Goal: Task Accomplishment & Management: Complete application form

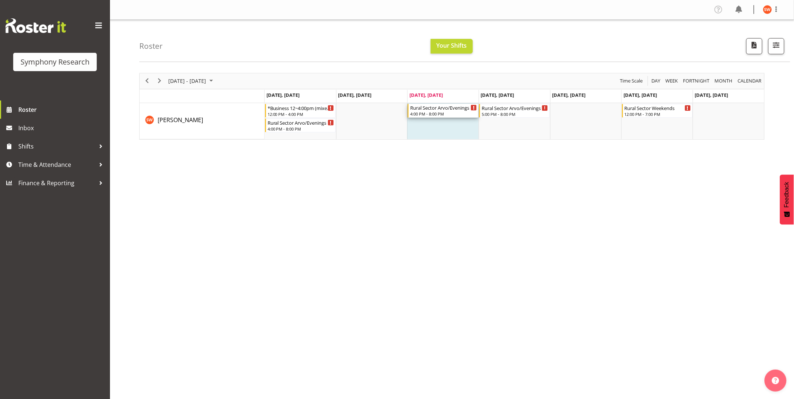
click at [447, 114] on div "4:00 PM - 8:00 PM" at bounding box center [443, 114] width 67 height 6
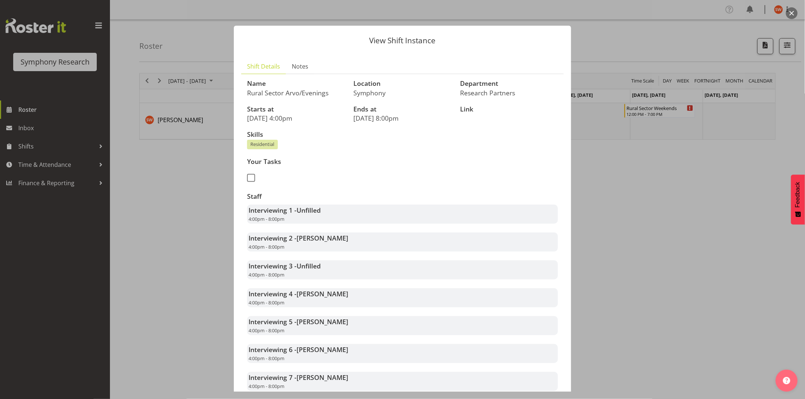
drag, startPoint x: 567, startPoint y: 149, endPoint x: 560, endPoint y: 167, distance: 19.7
click at [560, 167] on div "View Shift Instance Shift Details Notes Name Rural Sector Arvo/Evenings Locatio…" at bounding box center [403, 199] width 352 height 384
click at [631, 195] on div at bounding box center [402, 199] width 805 height 399
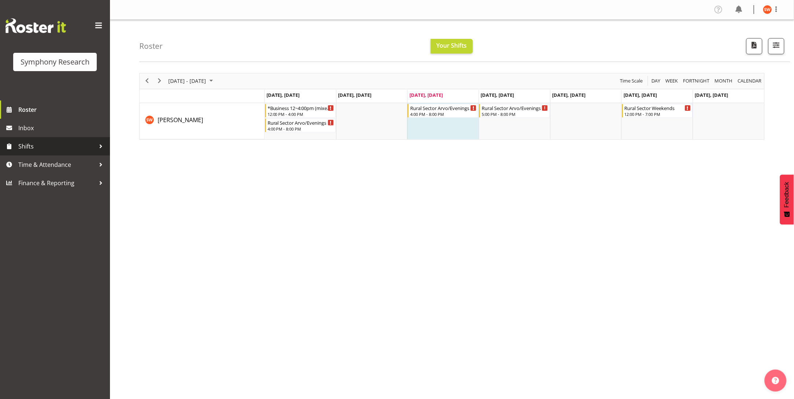
click at [24, 146] on span "Shifts" at bounding box center [56, 146] width 77 height 11
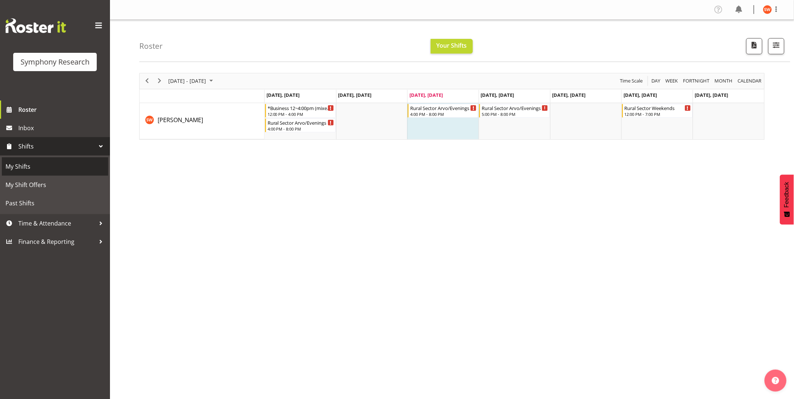
click at [23, 164] on span "My Shifts" at bounding box center [55, 166] width 99 height 11
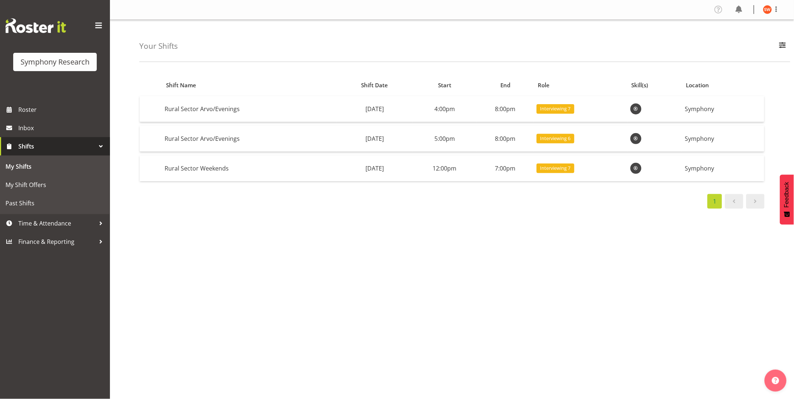
click at [250, 303] on div "Shift Name Shift Date Start End Role Skill(s) Location Rural Sector Arvo/Evenin…" at bounding box center [466, 213] width 655 height 293
click at [15, 105] on link "Roster" at bounding box center [55, 109] width 110 height 18
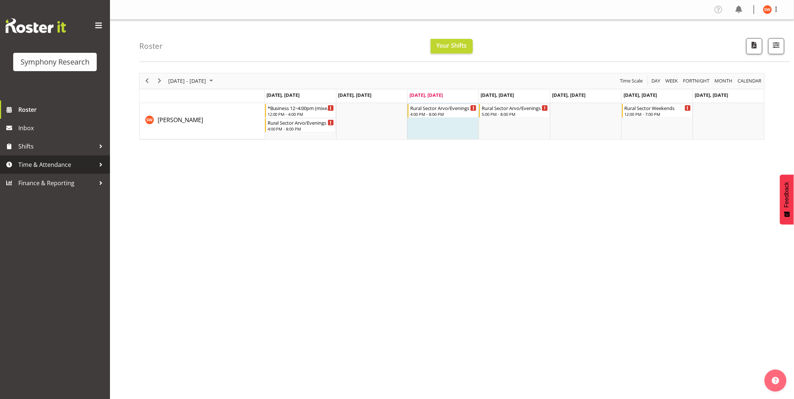
click at [18, 164] on span "Time & Attendance" at bounding box center [56, 164] width 77 height 11
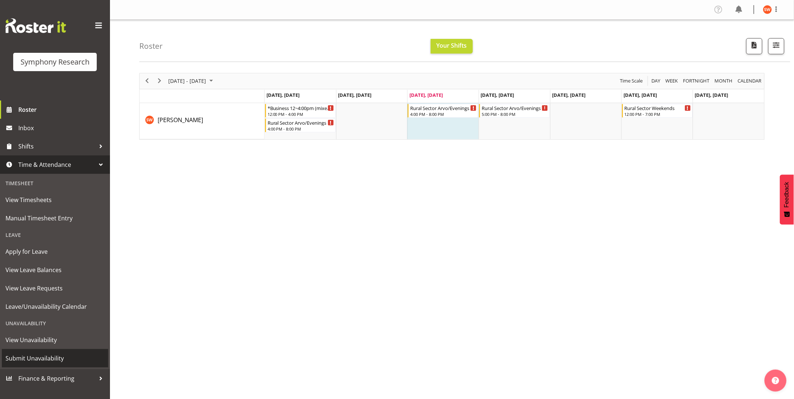
click at [33, 358] on span "Submit Unavailability" at bounding box center [55, 358] width 99 height 11
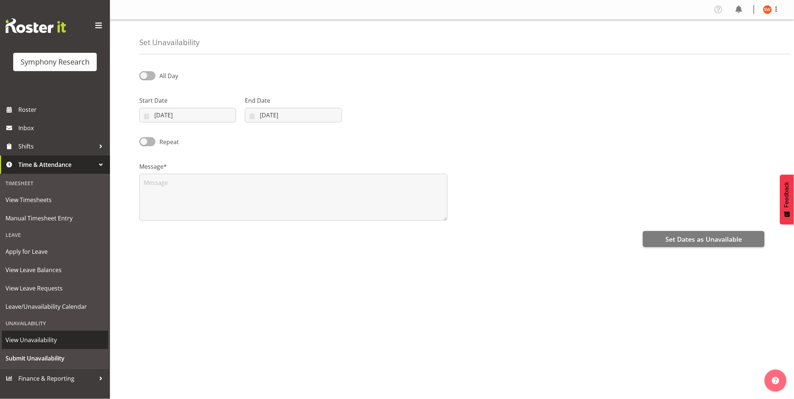
click at [29, 342] on span "View Unavailability" at bounding box center [55, 339] width 99 height 11
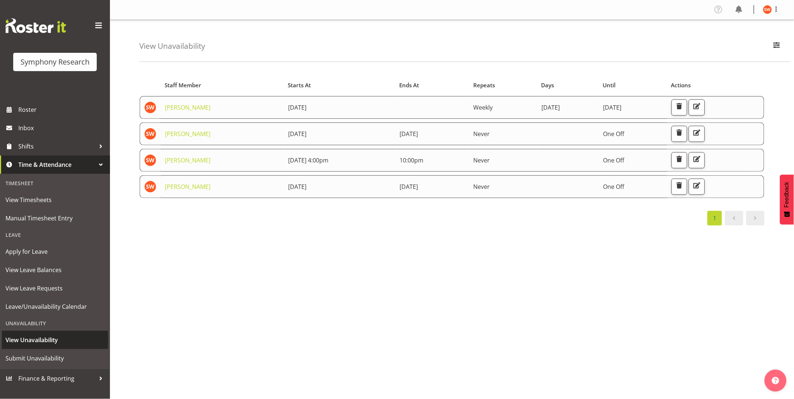
click at [42, 342] on span "View Unavailability" at bounding box center [55, 339] width 99 height 11
click at [27, 355] on span "Submit Unavailability" at bounding box center [55, 358] width 99 height 11
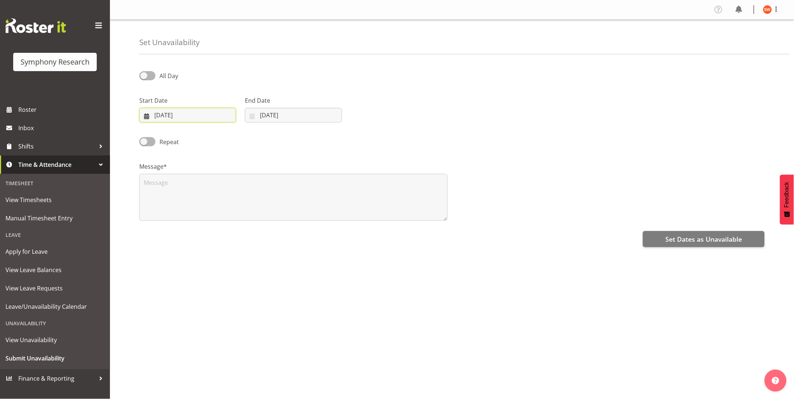
click at [201, 113] on input "[DATE]" at bounding box center [187, 115] width 97 height 15
click at [226, 217] on span "26" at bounding box center [228, 216] width 6 height 7
type input "[DATE]"
click at [274, 115] on input "[DATE]" at bounding box center [293, 115] width 97 height 15
click at [334, 215] on span "26" at bounding box center [333, 216] width 6 height 7
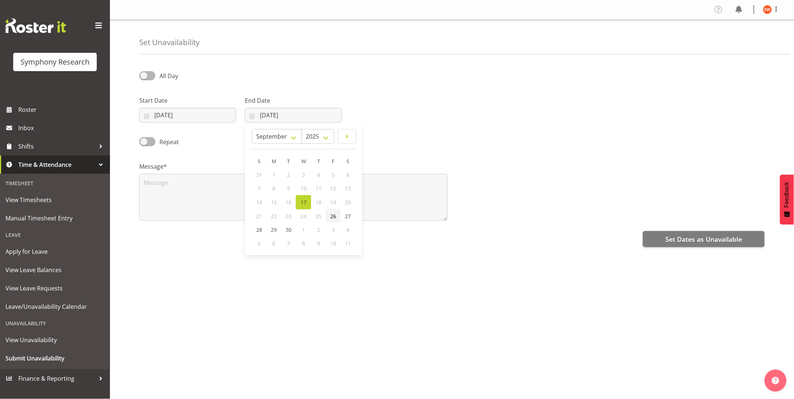
type input "26/09/2025"
click at [688, 244] on button "Set Dates as Unavailable" at bounding box center [704, 239] width 122 height 16
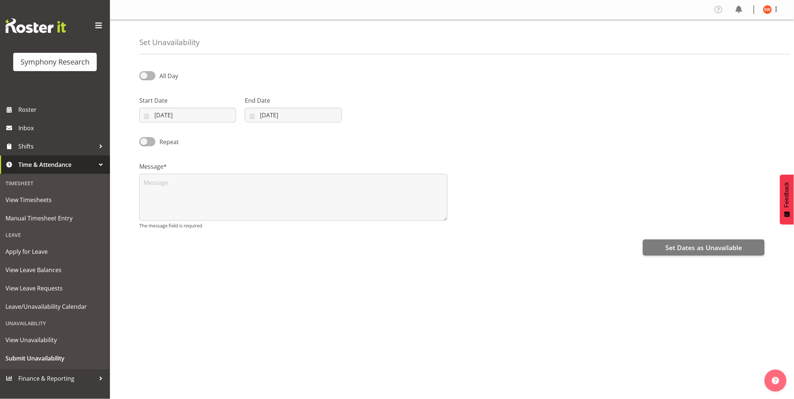
click at [284, 249] on div "Set Dates as Unavailable" at bounding box center [452, 247] width 626 height 18
click at [721, 244] on span "Set Dates as Unavailable" at bounding box center [704, 248] width 77 height 10
click at [328, 283] on div "All Day Start Date 26/09/2025 January February March April May June July August…" at bounding box center [466, 206] width 655 height 293
click at [36, 358] on span "Submit Unavailability" at bounding box center [55, 358] width 99 height 11
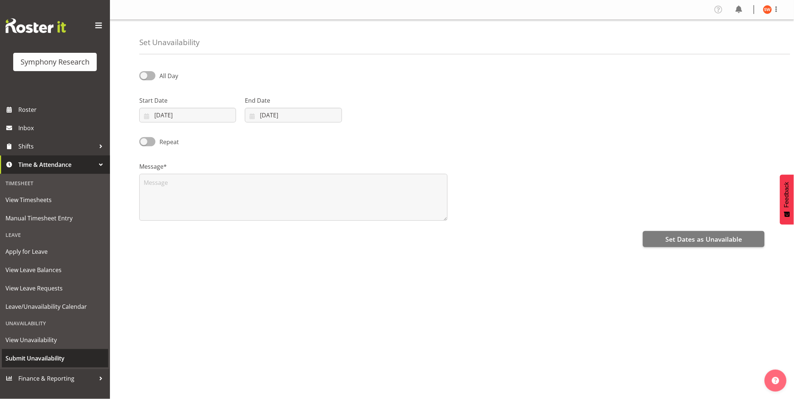
click at [42, 357] on span "Submit Unavailability" at bounding box center [55, 358] width 99 height 11
select select "8"
select select "2025"
click at [208, 118] on input "[DATE]" at bounding box center [187, 115] width 97 height 15
click at [229, 217] on span "26" at bounding box center [228, 216] width 6 height 7
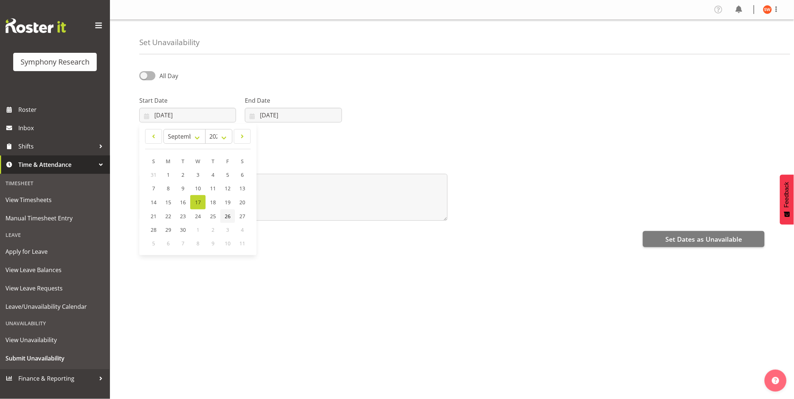
type input "26/09/2025"
click at [286, 117] on input "[DATE]" at bounding box center [293, 115] width 97 height 15
click at [337, 214] on link "26" at bounding box center [333, 216] width 15 height 14
type input "26/09/2025"
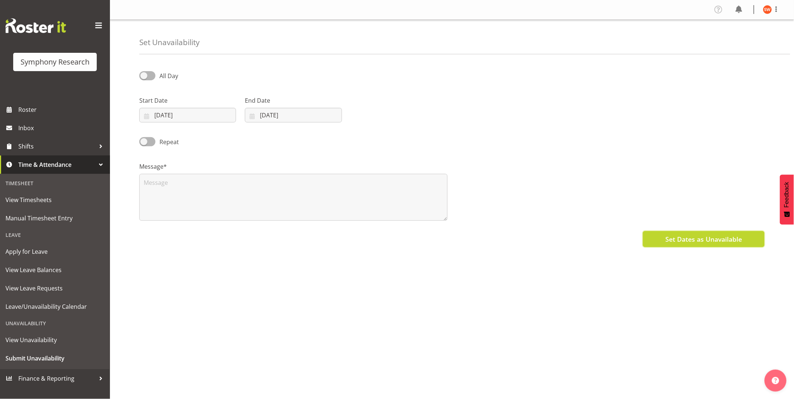
click at [711, 241] on span "Set Dates as Unavailable" at bounding box center [704, 239] width 77 height 10
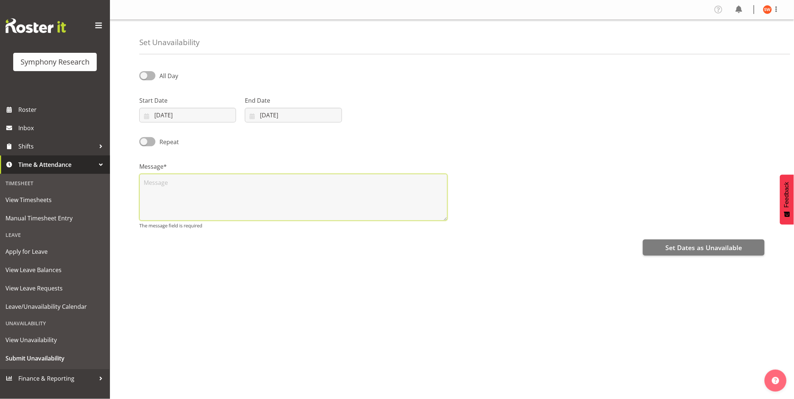
click at [319, 193] on textarea at bounding box center [293, 197] width 308 height 47
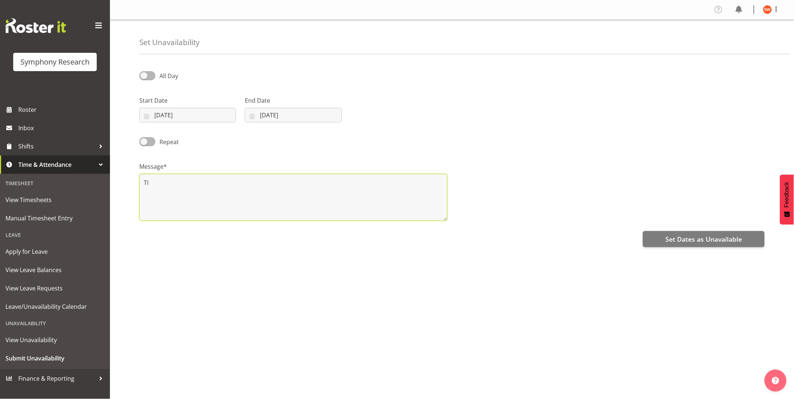
type textarea "T"
type textarea "OFF"
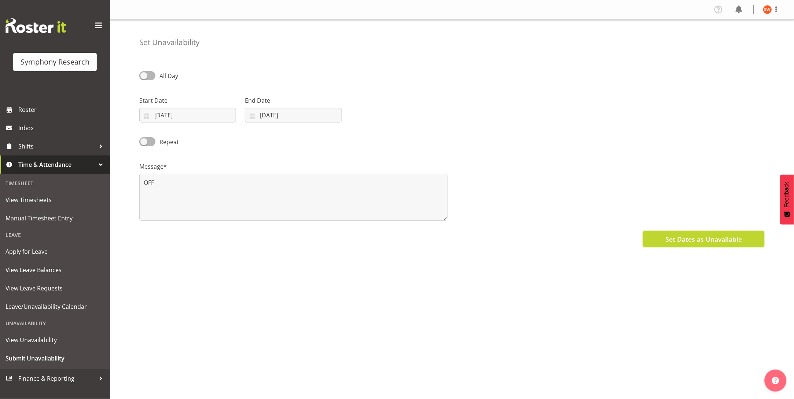
click at [701, 240] on span "Set Dates as Unavailable" at bounding box center [704, 239] width 77 height 10
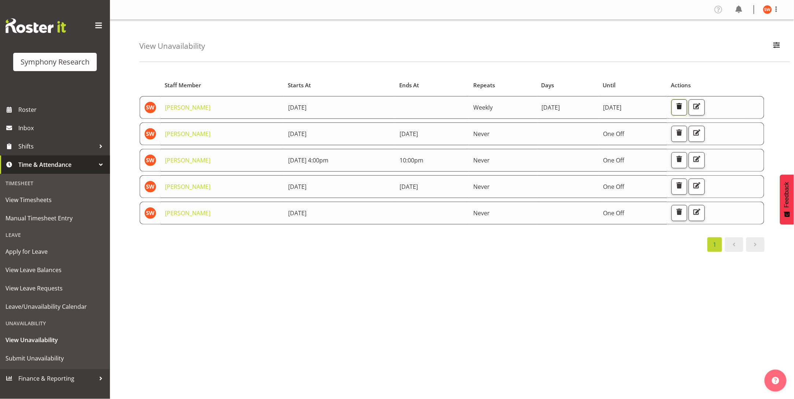
click at [684, 106] on span "button" at bounding box center [680, 107] width 10 height 10
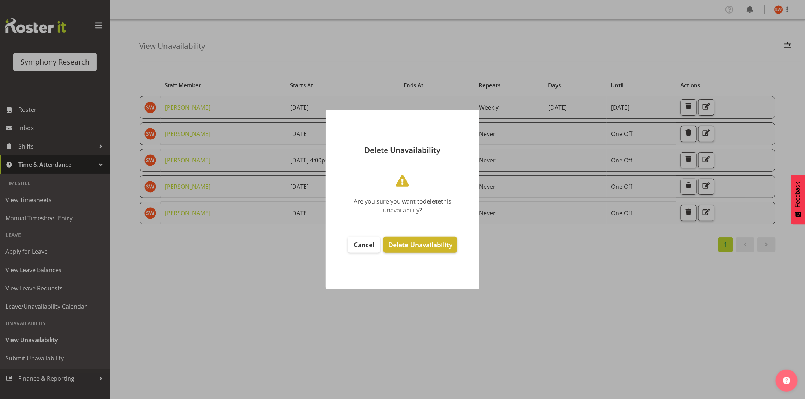
click at [422, 246] on span "Delete Unavailability" at bounding box center [420, 244] width 64 height 9
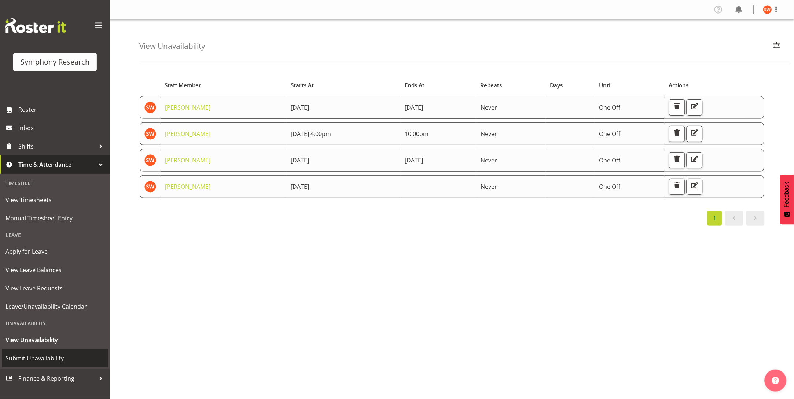
click at [45, 358] on span "Submit Unavailability" at bounding box center [55, 358] width 99 height 11
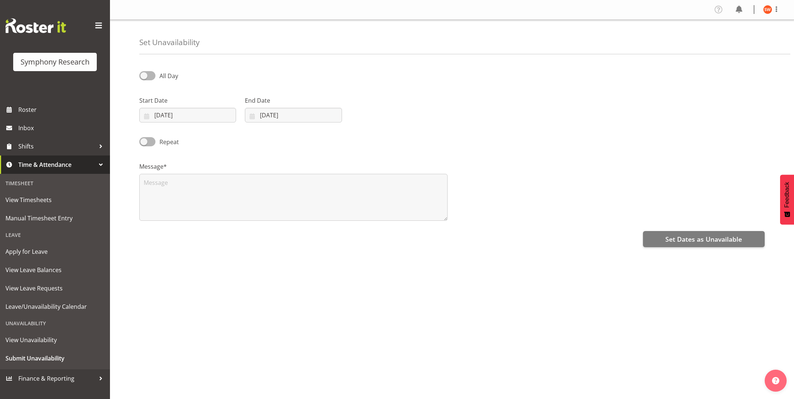
select select "8"
select select "2025"
click at [206, 116] on input "17/09/2025" at bounding box center [187, 115] width 97 height 15
click at [241, 217] on span "27" at bounding box center [242, 216] width 6 height 7
type input "27/09/2025"
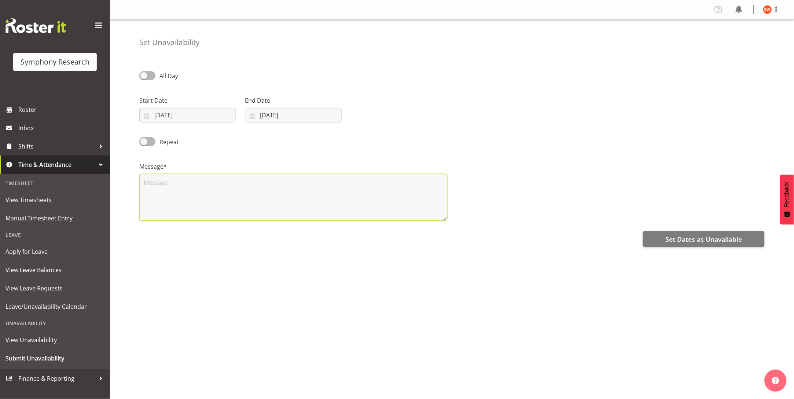
click at [238, 200] on textarea at bounding box center [293, 197] width 308 height 47
type textarea "UNAVAILABLE"
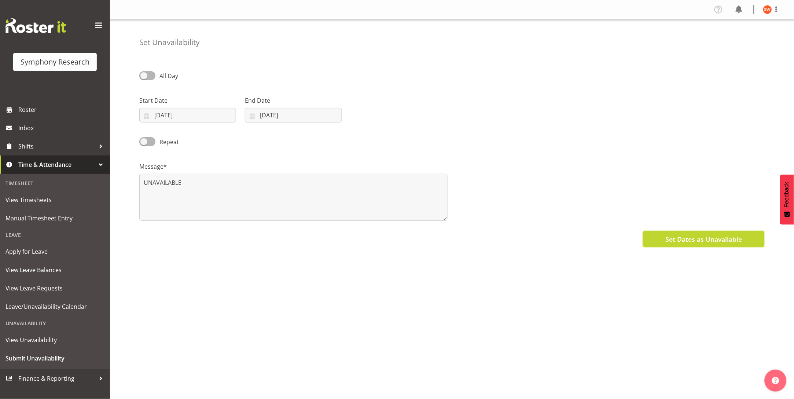
click at [724, 239] on span "Set Dates as Unavailable" at bounding box center [704, 239] width 77 height 10
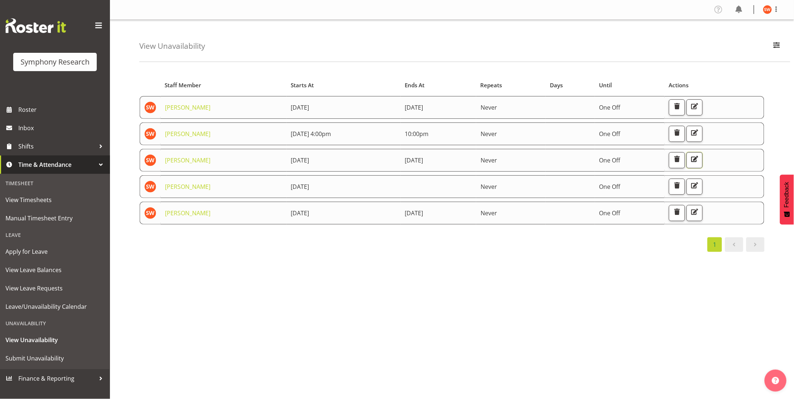
click at [700, 159] on span "button" at bounding box center [695, 159] width 10 height 10
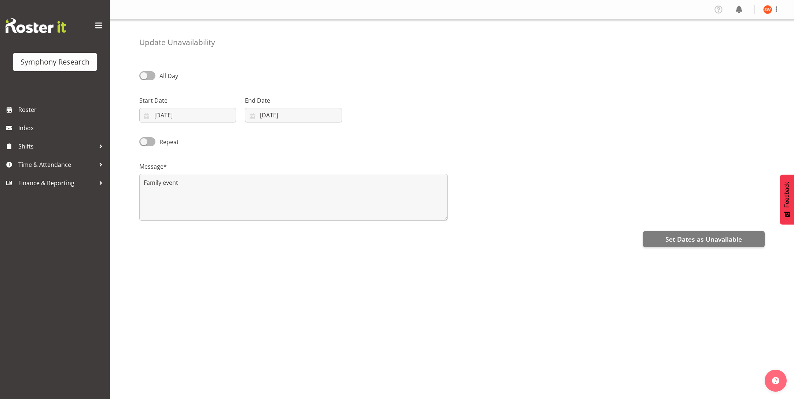
select select "9"
select select "2025"
click at [171, 117] on input "[DATE]" at bounding box center [187, 115] width 97 height 15
click at [626, 284] on div "All Day Start Date [DATE] January February March April May June July August Sep…" at bounding box center [466, 206] width 655 height 293
click at [158, 278] on div "All Day Start Date [DATE] January February March April May June July August Sep…" at bounding box center [466, 206] width 655 height 293
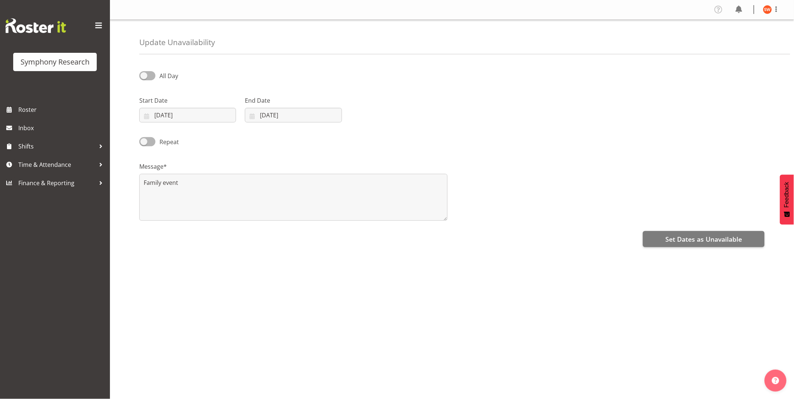
click at [133, 299] on div "Update Unavailability All Day Start Date 24/10/2025 January February March Apri…" at bounding box center [452, 186] width 684 height 333
click at [351, 304] on div "All Day Start Date 24/10/2025 January February March April May June July August…" at bounding box center [466, 206] width 655 height 293
click at [715, 235] on span "Set Dates as Unavailable" at bounding box center [704, 239] width 77 height 10
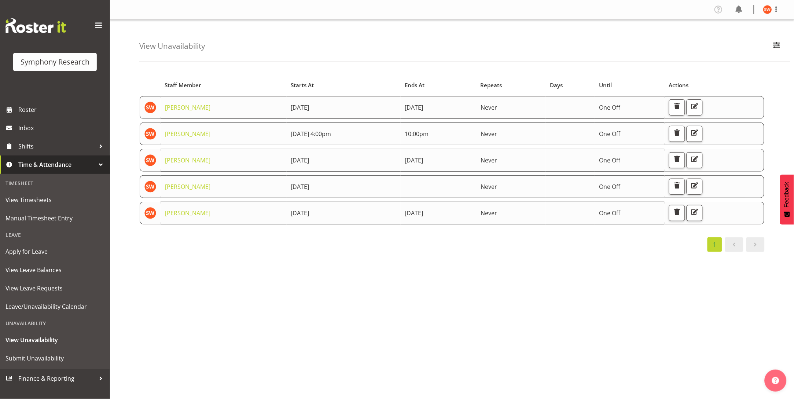
click at [303, 183] on span "[DATE]" at bounding box center [300, 187] width 18 height 8
click at [700, 187] on span "button" at bounding box center [695, 186] width 10 height 10
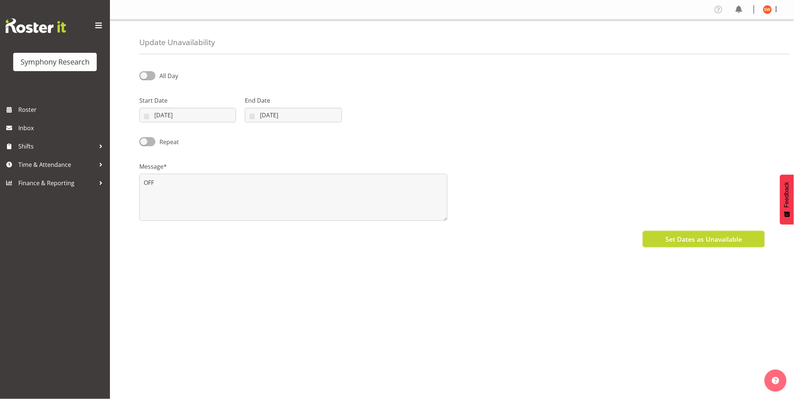
click at [708, 239] on span "Set Dates as Unavailable" at bounding box center [704, 239] width 77 height 10
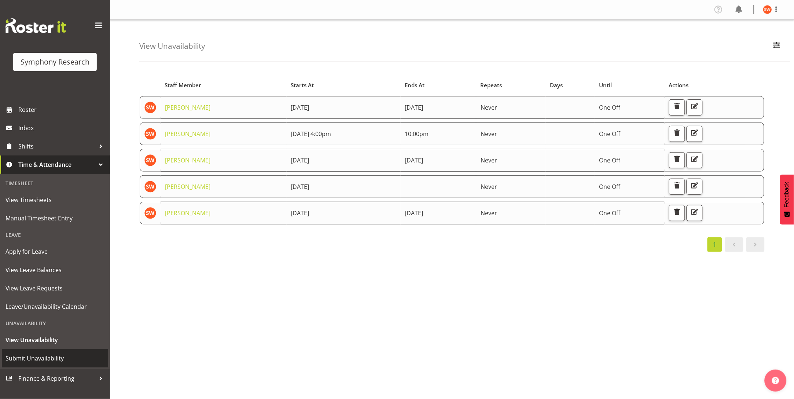
click at [25, 360] on span "Submit Unavailability" at bounding box center [55, 358] width 99 height 11
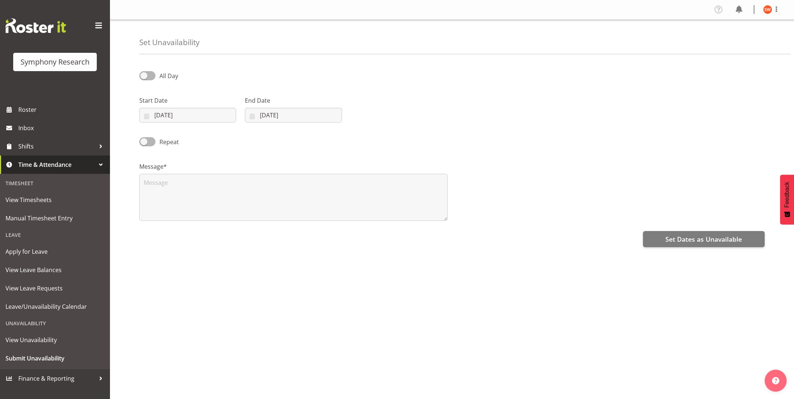
select select "8"
select select "2025"
click at [215, 115] on input "17/09/2025" at bounding box center [187, 115] width 97 height 15
click at [180, 217] on span "23" at bounding box center [183, 216] width 6 height 7
type input "23/09/2025"
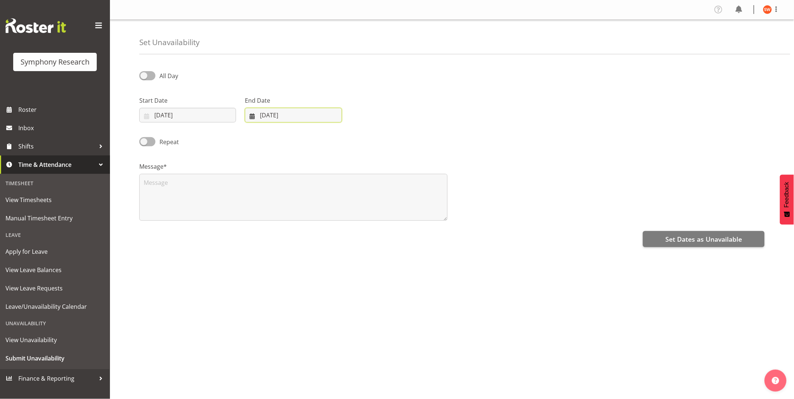
click at [262, 117] on input "17/09/2025" at bounding box center [293, 115] width 97 height 15
click at [288, 219] on span "23" at bounding box center [289, 216] width 6 height 7
type input "23/09/2025"
click at [154, 76] on span at bounding box center [147, 75] width 16 height 9
click at [144, 76] on input "All Day" at bounding box center [141, 75] width 5 height 5
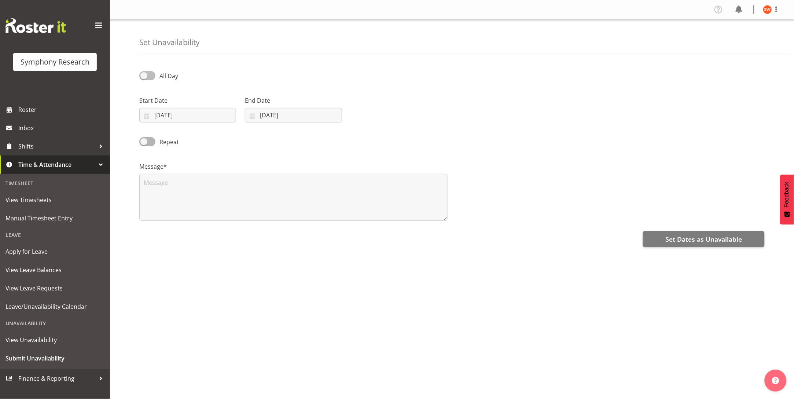
checkbox input "true"
select select "9"
select select "29"
click at [372, 119] on input "09:29" at bounding box center [399, 115] width 97 height 15
click at [398, 138] on select "00 01 02 03 04 05 06 07 08 09 10 11 12 13 14 15 16 17 18 19 20 21 22 23" at bounding box center [401, 134] width 17 height 15
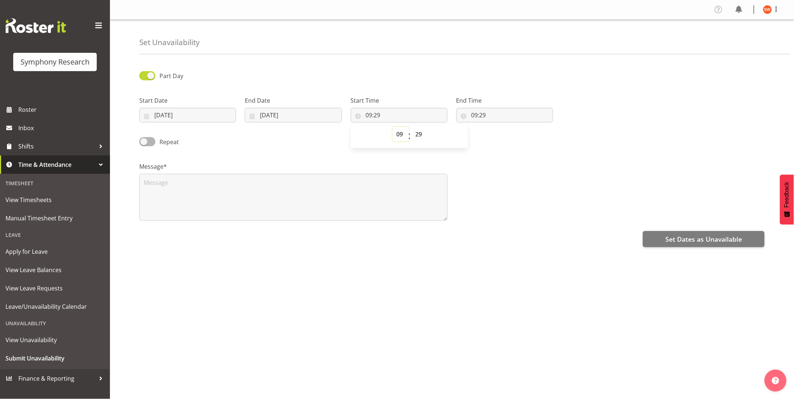
select select "15"
click at [393, 127] on select "00 01 02 03 04 05 06 07 08 09 10 11 12 13 14 15 16 17 18 19 20 21 22 23" at bounding box center [401, 134] width 17 height 15
type input "15:29"
click at [421, 140] on select "00 01 02 03 04 05 06 07 08 09 10 11 12 13 14 15 16 17 18 19 20 21 22 23 24 25 2…" at bounding box center [420, 134] width 17 height 15
select select "0"
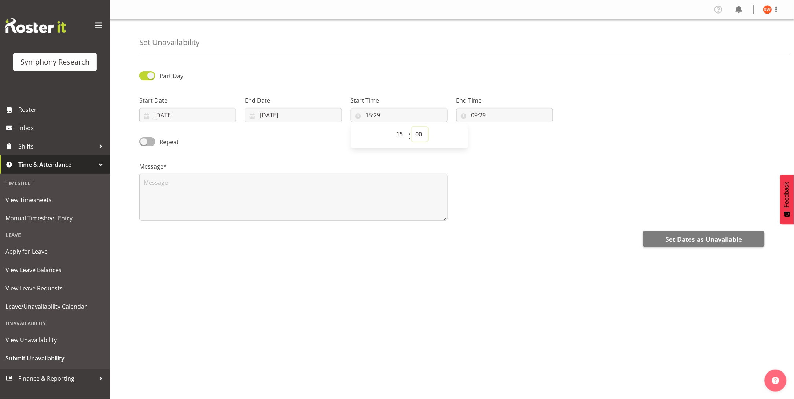
click at [412, 127] on select "00 01 02 03 04 05 06 07 08 09 10 11 12 13 14 15 16 17 18 19 20 21 22 23 24 25 2…" at bounding box center [420, 134] width 17 height 15
type input "15:00"
click at [475, 118] on input "09:29" at bounding box center [505, 115] width 97 height 15
click at [523, 138] on select "00 01 02 03 04 05 06 07 08 09 10 11 12 13 14 15 16 17 18 19 20 21 22 23 24 25 2…" at bounding box center [525, 134] width 17 height 15
select select "30"
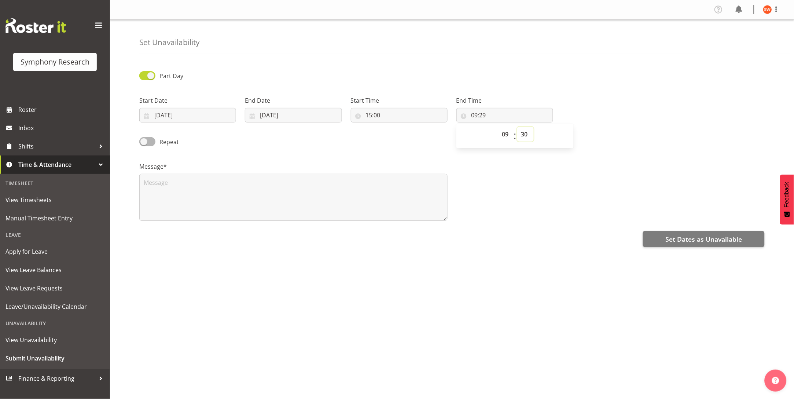
click at [517, 127] on select "00 01 02 03 04 05 06 07 08 09 10 11 12 13 14 15 16 17 18 19 20 21 22 23 24 25 2…" at bounding box center [525, 134] width 17 height 15
type input "09:30"
click at [279, 194] on textarea at bounding box center [293, 197] width 308 height 47
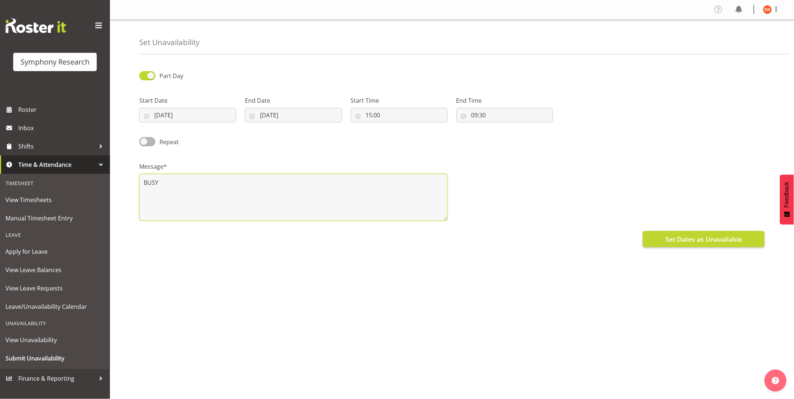
type textarea "BUSY"
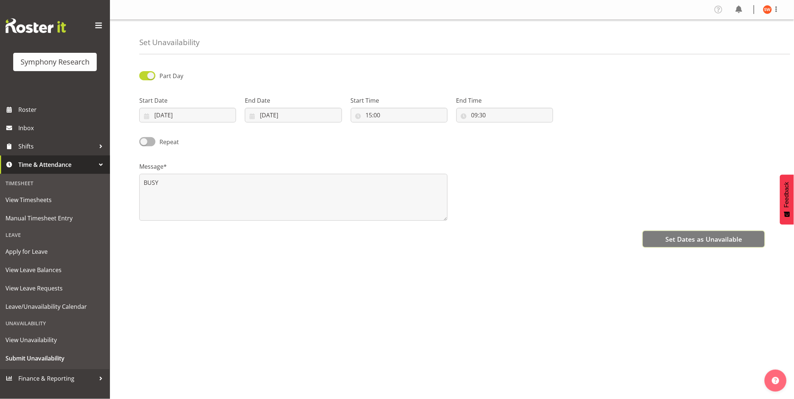
click at [703, 235] on span "Set Dates as Unavailable" at bounding box center [704, 239] width 77 height 10
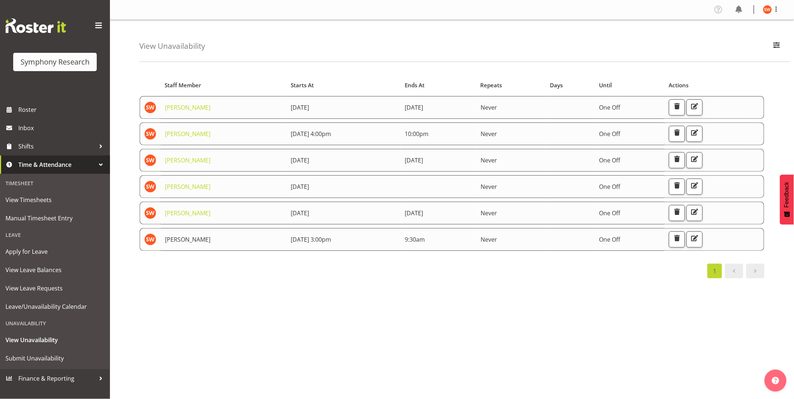
click at [198, 238] on link "[PERSON_NAME]" at bounding box center [187, 239] width 45 height 8
click at [316, 241] on span "23rd September 2025 3:00pm" at bounding box center [311, 239] width 40 height 8
click at [475, 325] on div "Starts At Staff Member Starts At Ends At Repeats Days Until Actions Shannon Whe…" at bounding box center [466, 213] width 655 height 293
drag, startPoint x: 502, startPoint y: 337, endPoint x: 482, endPoint y: 315, distance: 30.2
click at [502, 334] on div "Starts At Staff Member Starts At Ends At Repeats Days Until Actions Shannon Whe…" at bounding box center [466, 213] width 655 height 293
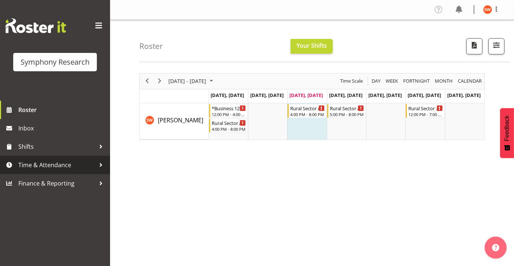
click at [42, 164] on span "Time & Attendance" at bounding box center [56, 164] width 77 height 11
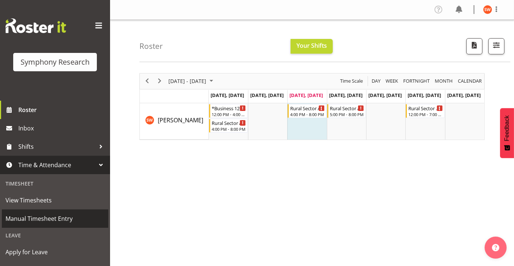
click at [40, 216] on span "Manual Timesheet Entry" at bounding box center [55, 218] width 99 height 11
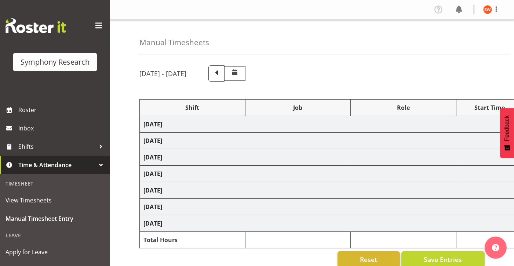
select select "81561"
select select "10587"
select select "47"
select select "81298"
select select "10587"
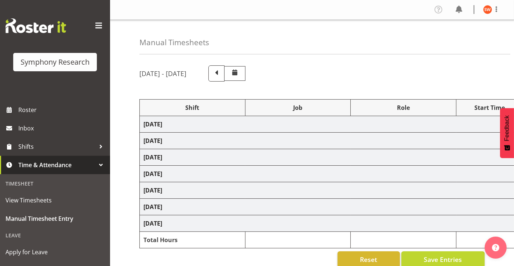
select select "47"
select select "81561"
select select "10587"
select select "47"
select select "81298"
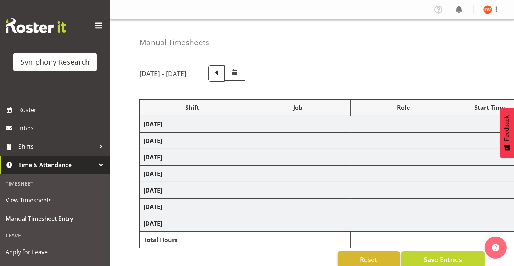
select select "10587"
select select "47"
select select "81298"
select select "10587"
select select "47"
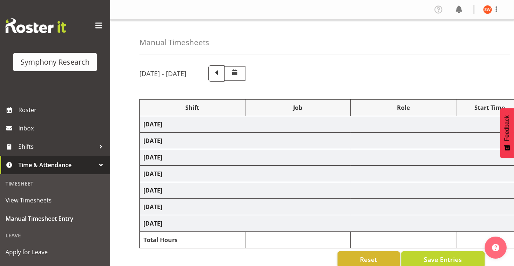
select select "81299"
select select "10587"
select select "47"
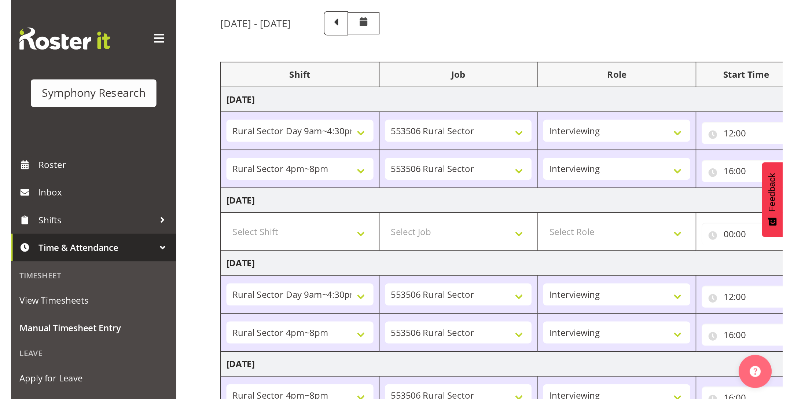
scroll to position [63, 0]
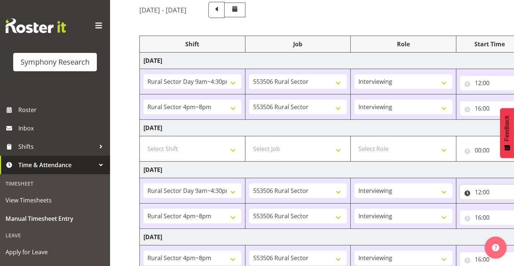
click at [469, 194] on input "12:00" at bounding box center [489, 191] width 59 height 15
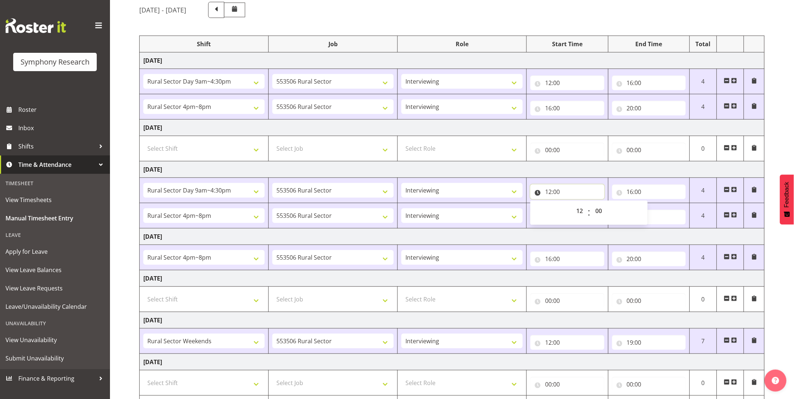
click at [513, 193] on input "12:00" at bounding box center [568, 191] width 74 height 15
click at [513, 194] on input "12:00" at bounding box center [568, 191] width 74 height 15
click at [513, 213] on select "00 01 02 03 04 05 06 07 08 09 10 11 12 13 14 15 16 17 18 19 20 21 22 23" at bounding box center [580, 211] width 17 height 15
select select "9"
click at [513, 204] on select "00 01 02 03 04 05 06 07 08 09 10 11 12 13 14 15 16 17 18 19 20 21 22 23" at bounding box center [580, 211] width 17 height 15
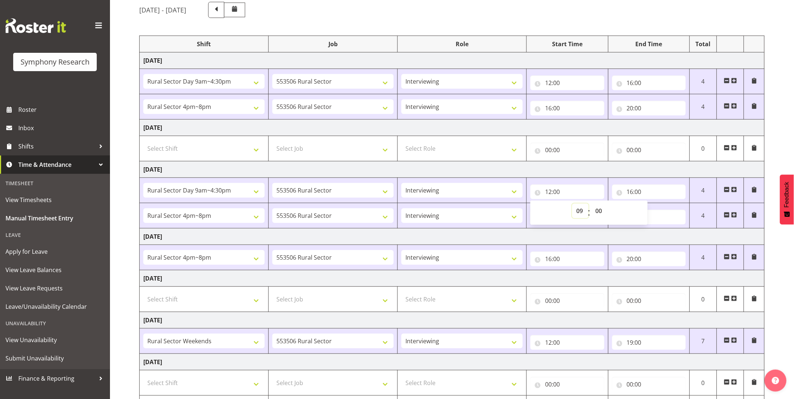
type input "09:00"
click at [513, 209] on select "00 01 02 03 04 05 06 07 08 09 10 11 12 13 14 15 16 17 18 19 20 21 22 23 24 25 2…" at bounding box center [600, 211] width 17 height 15
click at [513, 212] on select "00 01 02 03 04 05 06 07 08 09 10 11 12 13 14 15 16 17 18 19 20 21 22 23 24 25 2…" at bounding box center [600, 211] width 17 height 15
select select "40"
click at [513, 204] on select "00 01 02 03 04 05 06 07 08 09 10 11 12 13 14 15 16 17 18 19 20 21 22 23 24 25 2…" at bounding box center [600, 211] width 17 height 15
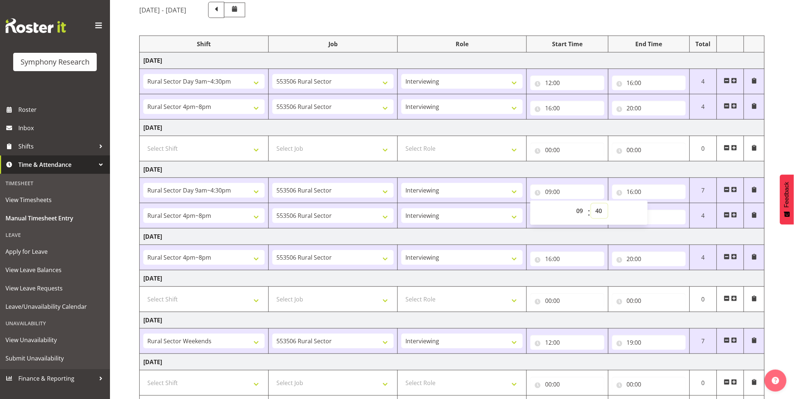
type input "09:40"
click at [513, 190] on input "16:00" at bounding box center [649, 191] width 74 height 15
click at [513, 210] on select "00 01 02 03 04 05 06 07 08 09 10 11 12 13 14 15 16 17 18 19 20 21 22 23" at bounding box center [662, 211] width 17 height 15
select select "11"
click at [513, 204] on select "00 01 02 03 04 05 06 07 08 09 10 11 12 13 14 15 16 17 18 19 20 21 22 23" at bounding box center [662, 211] width 17 height 15
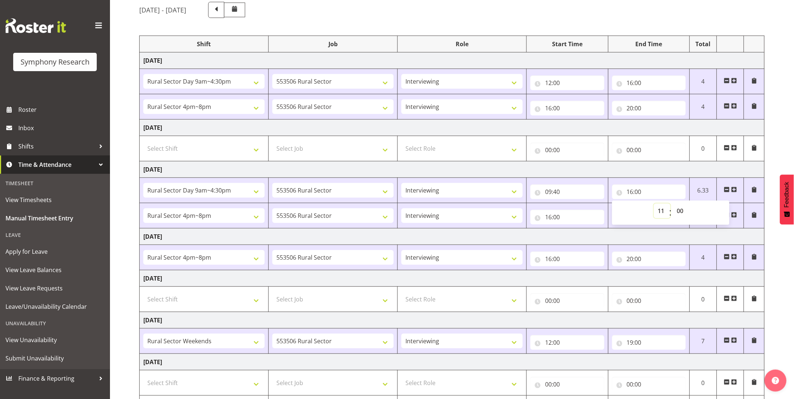
type input "11:00"
click at [513, 213] on select "00 01 02 03 04 05 06 07 08 09 10 11 12 13 14 15 16 17 18 19 20 21 22 23 24 25 2…" at bounding box center [681, 211] width 17 height 15
click at [513, 234] on td "[DATE]" at bounding box center [452, 236] width 625 height 17
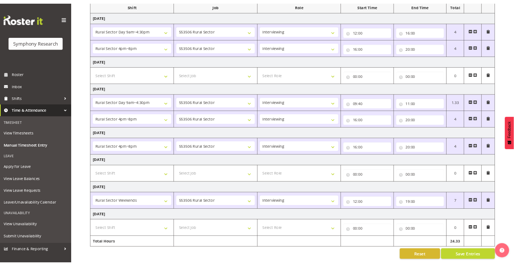
scroll to position [113, 0]
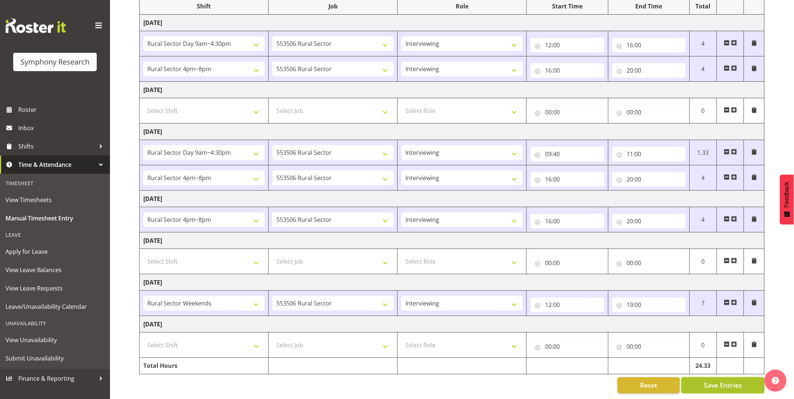
click at [513, 265] on span "Save Entries" at bounding box center [723, 386] width 38 height 10
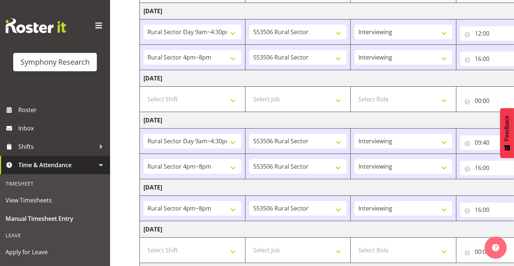
drag, startPoint x: 270, startPoint y: 262, endPoint x: 299, endPoint y: 260, distance: 28.7
click at [299, 260] on td "Select Job 550060 IF Admin 553492 World Poll Aus Wave 2 Main 2025 553493 World …" at bounding box center [298, 249] width 106 height 25
click at [479, 172] on input "16:00" at bounding box center [489, 167] width 59 height 15
click at [507, 189] on select "00 01 02 03 04 05 06 07 08 09 10 11 12 13 14 15 16 17 18 19 20 21 22 23" at bounding box center [510, 186] width 17 height 15
select select "14"
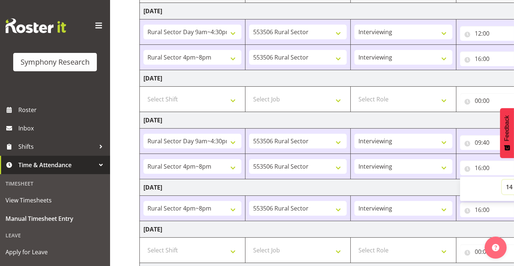
click at [502, 179] on select "00 01 02 03 04 05 06 07 08 09 10 11 12 13 14 15 16 17 18 19 20 21 22 23" at bounding box center [510, 186] width 17 height 15
type input "14:00"
click at [445, 186] on td "[DATE]" at bounding box center [396, 187] width 513 height 17
